Goal: Answer question/provide support

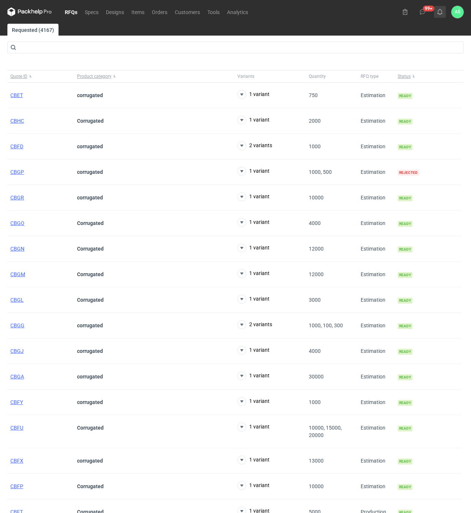
click at [441, 14] on icon at bounding box center [440, 12] width 6 height 6
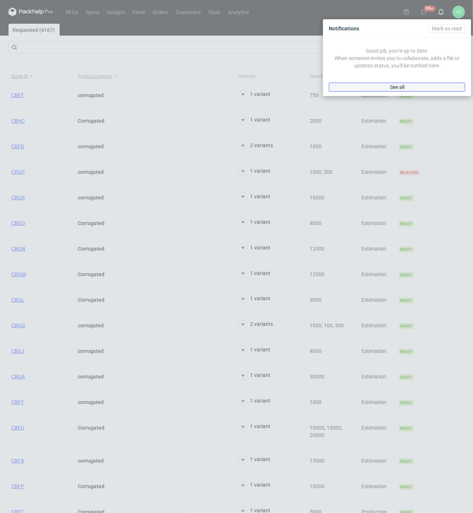
click at [413, 90] on link "See all" at bounding box center [397, 87] width 136 height 9
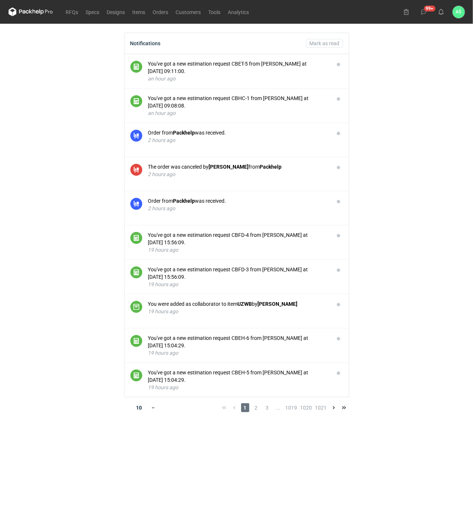
click at [403, 116] on main "Notifications [PERSON_NAME] as read You've got a new estimation request CBET-5 …" at bounding box center [237, 268] width 462 height 489
click at [433, 140] on main "Notifications [PERSON_NAME] as read You've got a new estimation request CBET-5 …" at bounding box center [237, 268] width 462 height 489
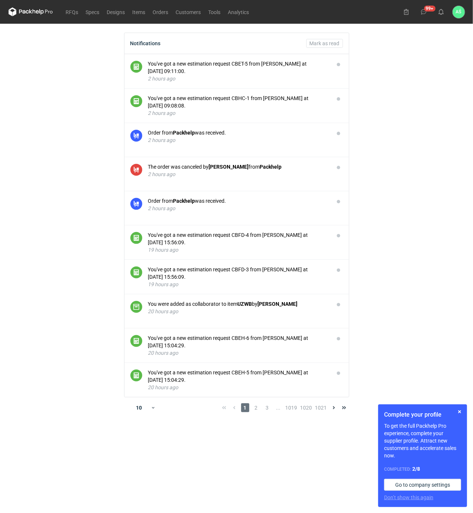
click at [424, 186] on main "Notifications Mark as read You've got a new estimation request CBET-5 from Seba…" at bounding box center [237, 268] width 462 height 489
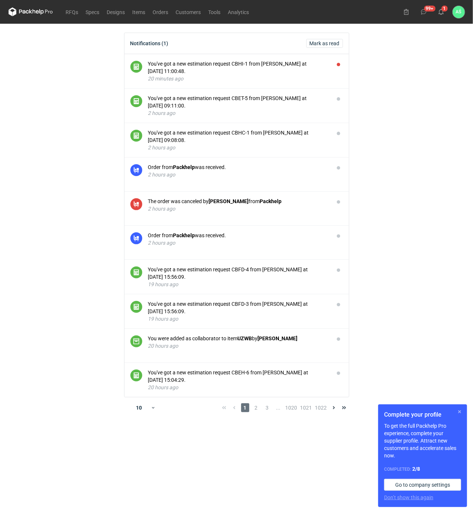
drag, startPoint x: 459, startPoint y: 410, endPoint x: 414, endPoint y: 358, distance: 69.3
click at [460, 411] on button "button" at bounding box center [459, 411] width 9 height 9
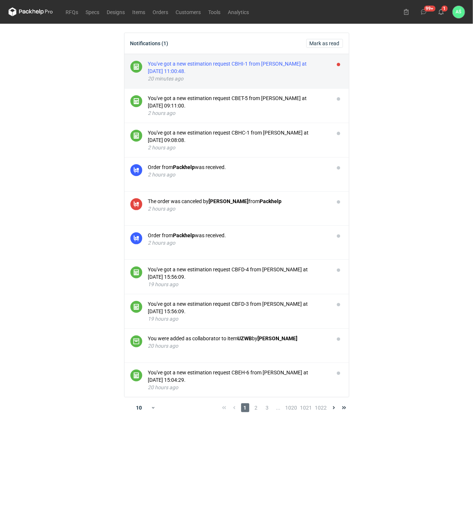
click at [272, 73] on div "You've got a new estimation request CBHI-1 from Sebastian Markut at 04 Sep 2025…" at bounding box center [238, 67] width 180 height 15
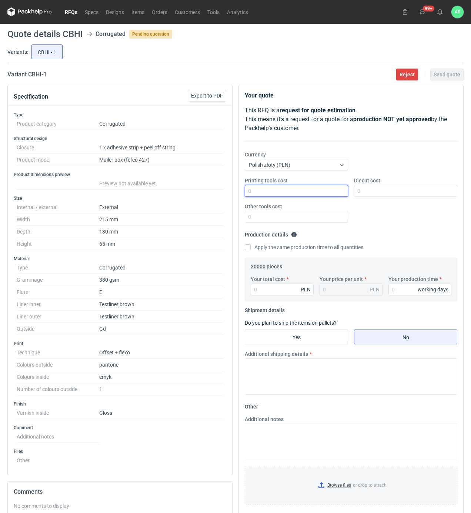
click at [338, 193] on input "Printing tools cost" at bounding box center [296, 191] width 103 height 12
type input "1400"
type input "2000"
type input "23600"
type input "1.18"
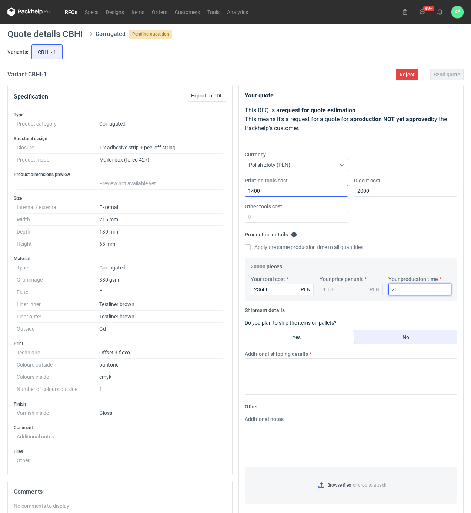
type input "20"
click at [321, 332] on input "Yes" at bounding box center [296, 337] width 103 height 14
radio input "true"
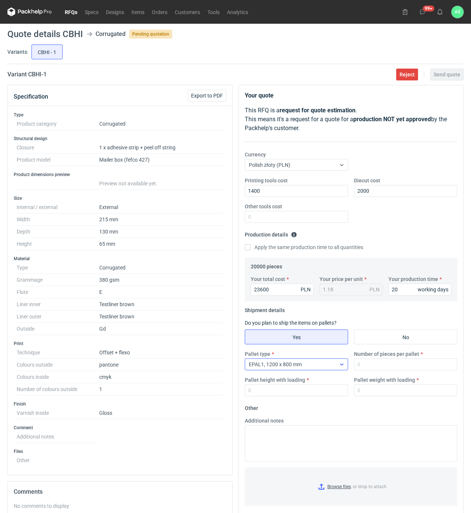
click at [313, 367] on div "EPAL1, 1200 x 800 mm" at bounding box center [290, 364] width 91 height 10
click at [314, 366] on div "EPAL1, 1200 x 800 mm" at bounding box center [290, 364] width 91 height 10
click at [377, 366] on input "Number of pieces per pallet" at bounding box center [405, 364] width 103 height 12
type input "5000"
type input "1900"
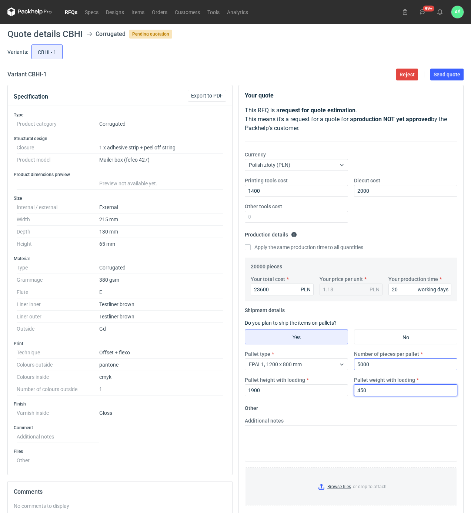
type input "450"
click at [334, 489] on input "Browse files or drop to attach" at bounding box center [351, 486] width 211 height 37
click at [445, 74] on span "Send quote" at bounding box center [447, 74] width 27 height 5
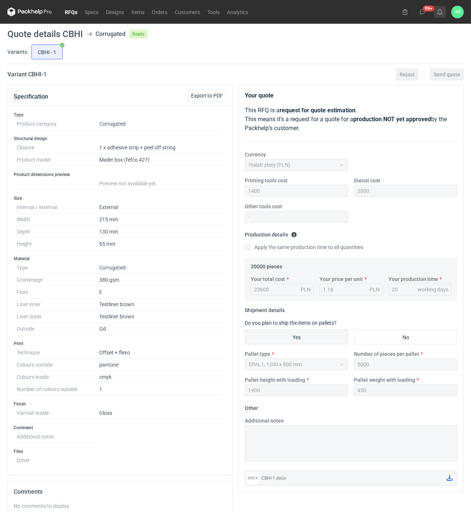
click at [443, 10] on button at bounding box center [440, 12] width 12 height 12
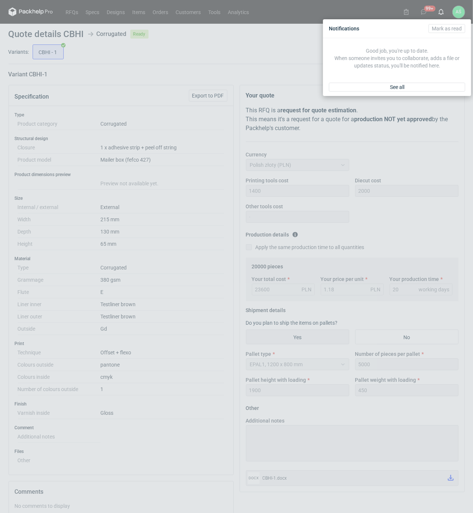
click at [426, 94] on div "See all" at bounding box center [397, 87] width 148 height 18
click at [426, 89] on link "See all" at bounding box center [397, 87] width 136 height 9
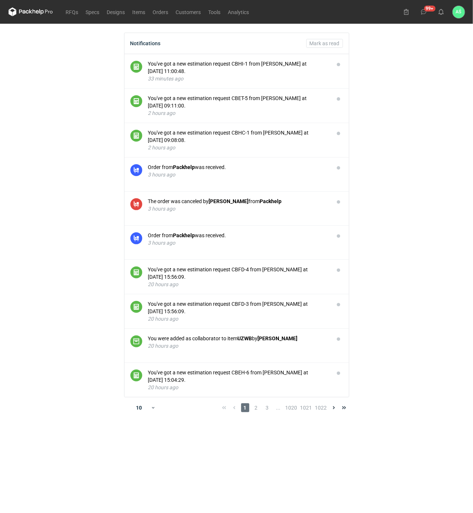
click at [424, 116] on main "Notifications Mark as read You've got a new estimation request CBHI-1 from Seba…" at bounding box center [237, 268] width 462 height 489
